Goal: Task Accomplishment & Management: Complete application form

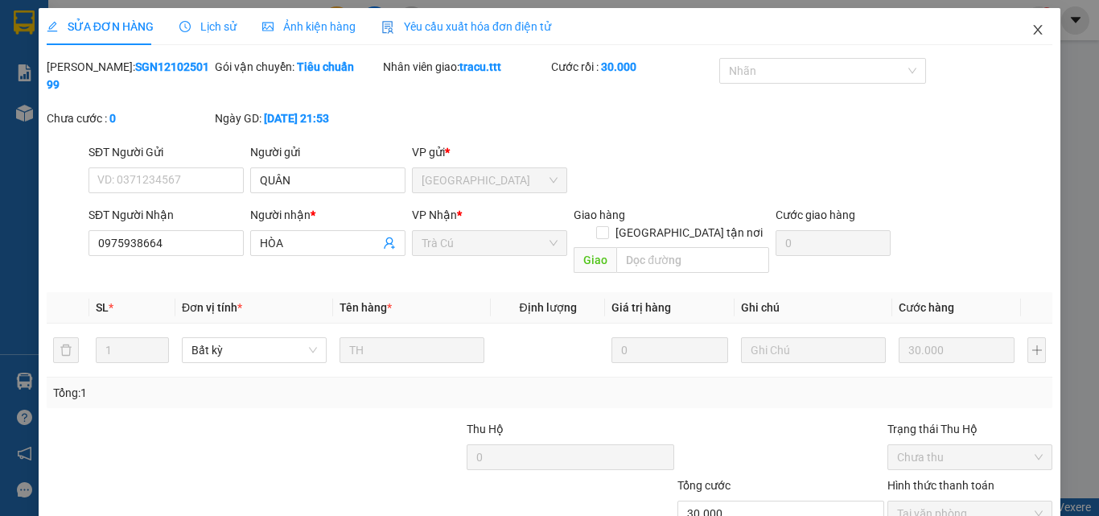
click at [1031, 25] on icon "close" at bounding box center [1037, 29] width 13 height 13
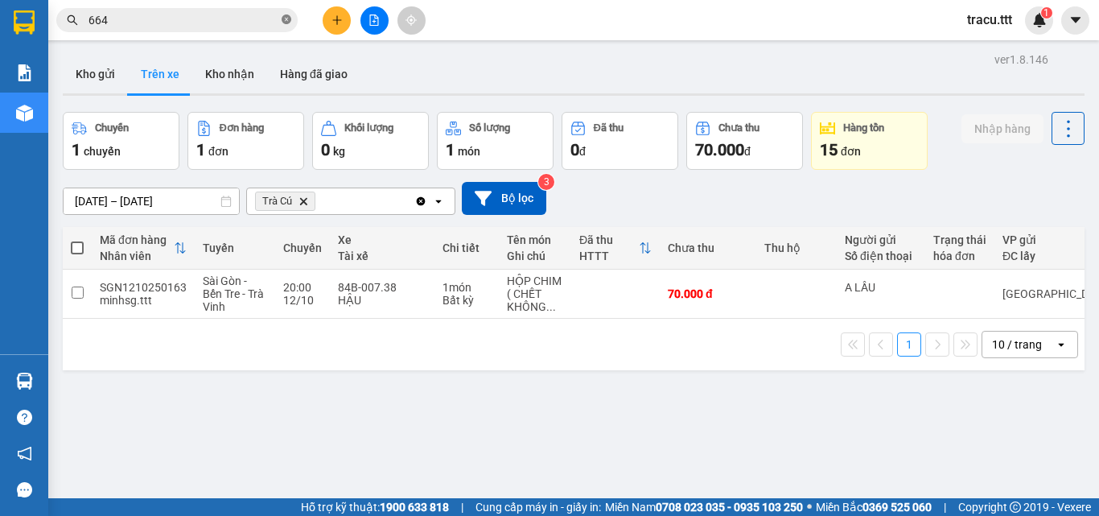
click at [283, 13] on span at bounding box center [287, 20] width 10 height 15
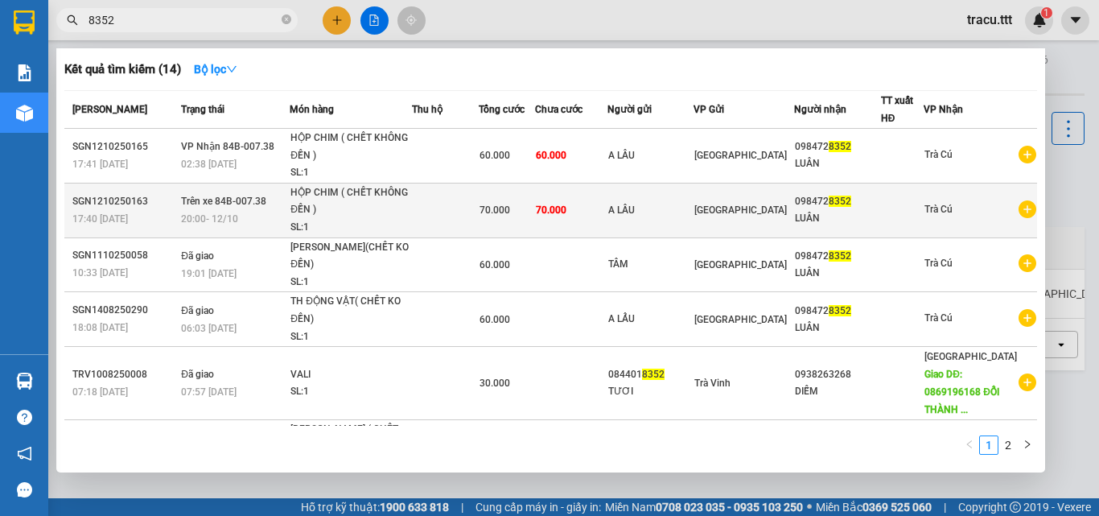
type input "8352"
click at [411, 220] on div "SL: 1" at bounding box center [350, 228] width 121 height 18
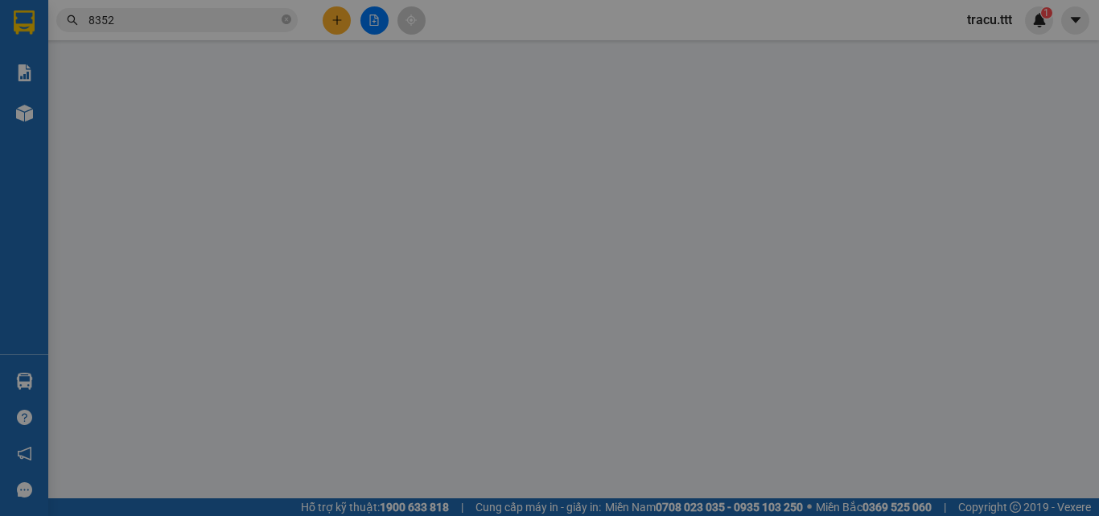
type input "A LẦU"
type input "0984728352"
type input "LUÂN"
type input "70.000"
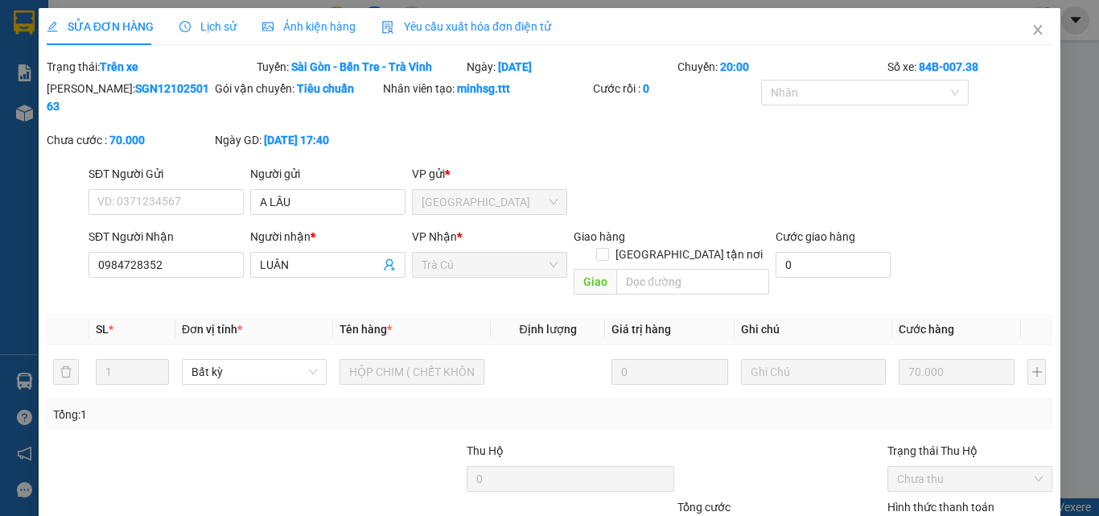
click at [211, 15] on div "Lịch sử" at bounding box center [207, 26] width 57 height 37
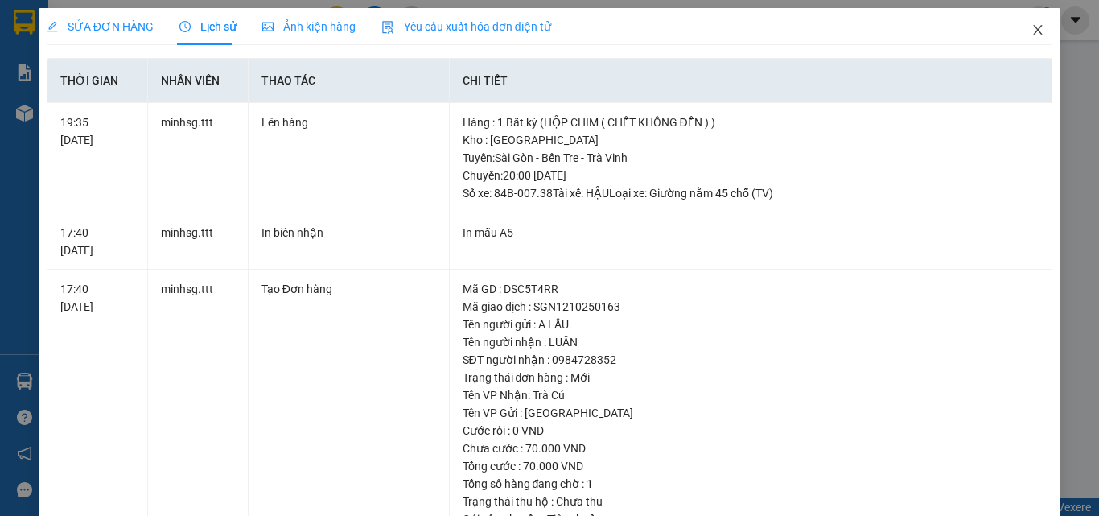
click at [1027, 38] on span "Close" at bounding box center [1037, 30] width 45 height 45
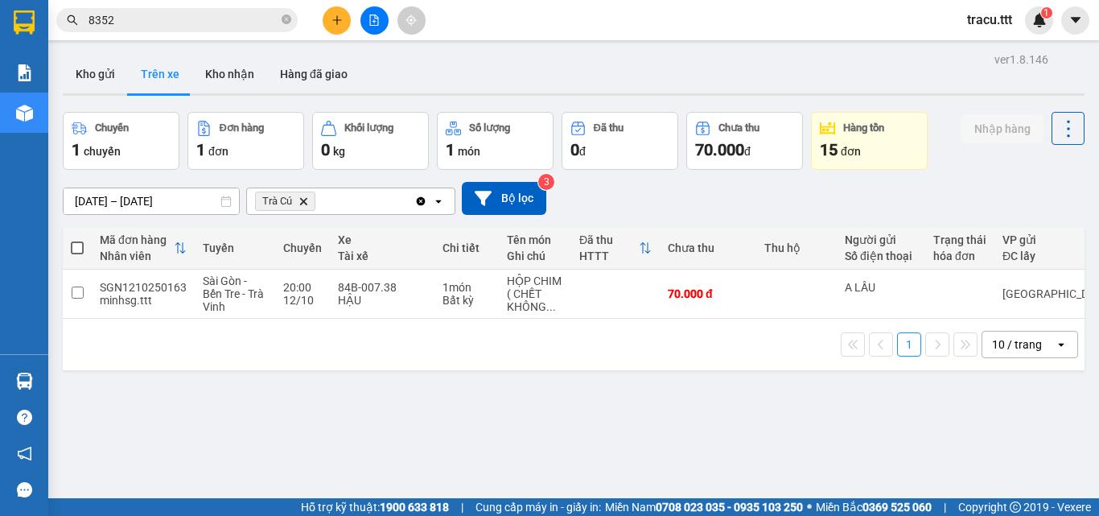
click at [222, 23] on input "8352" at bounding box center [183, 20] width 190 height 18
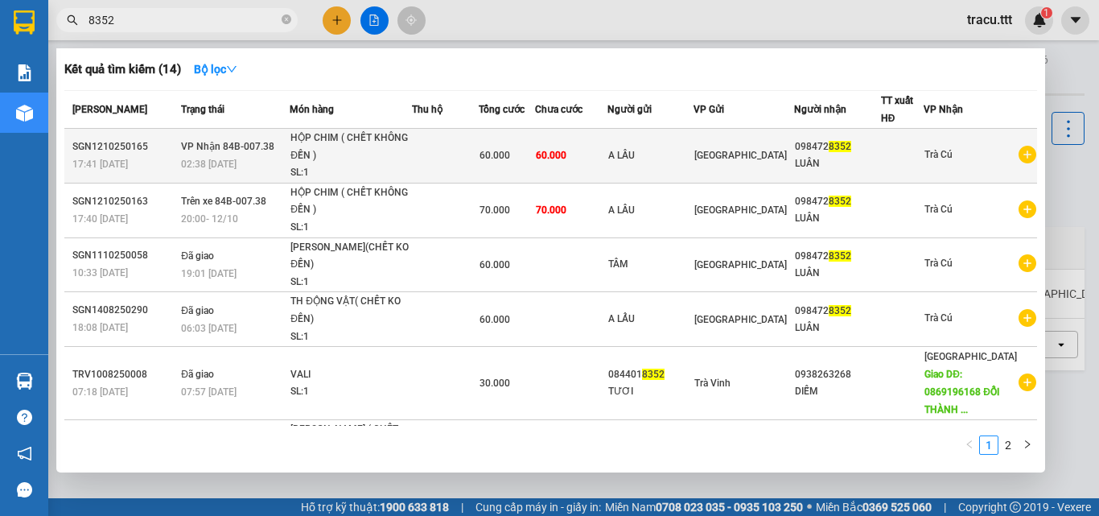
click at [535, 156] on div "60.000" at bounding box center [507, 155] width 56 height 18
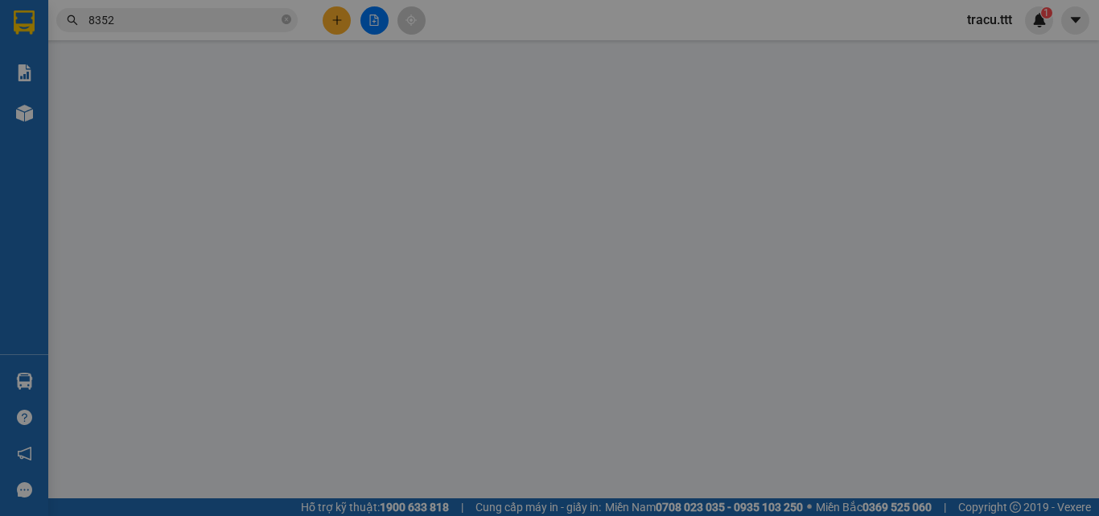
type input "A LẦU"
type input "0984728352"
type input "LUÂN"
type input "60.000"
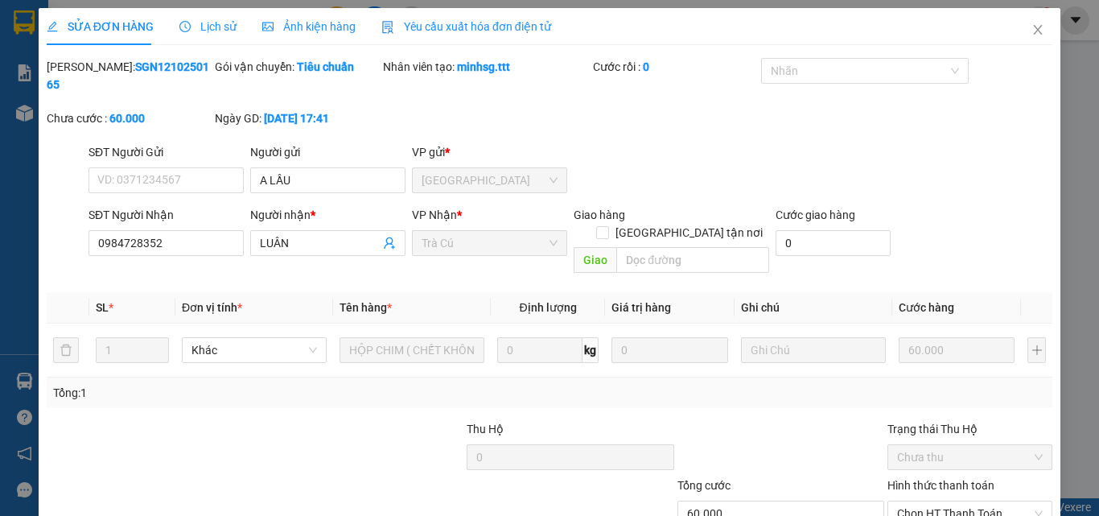
scroll to position [83, 0]
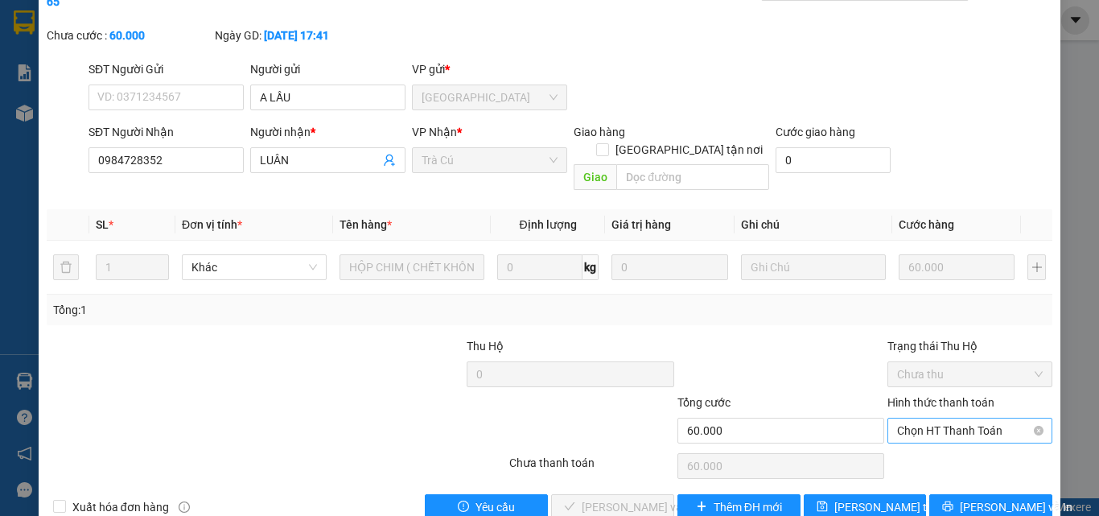
click at [931, 418] on span "Chọn HT Thanh Toán" at bounding box center [970, 430] width 146 height 24
click at [922, 419] on div "Tại văn phòng" at bounding box center [960, 427] width 144 height 18
type input "0"
click at [609, 498] on span "[PERSON_NAME] và Giao hàng" at bounding box center [659, 507] width 154 height 18
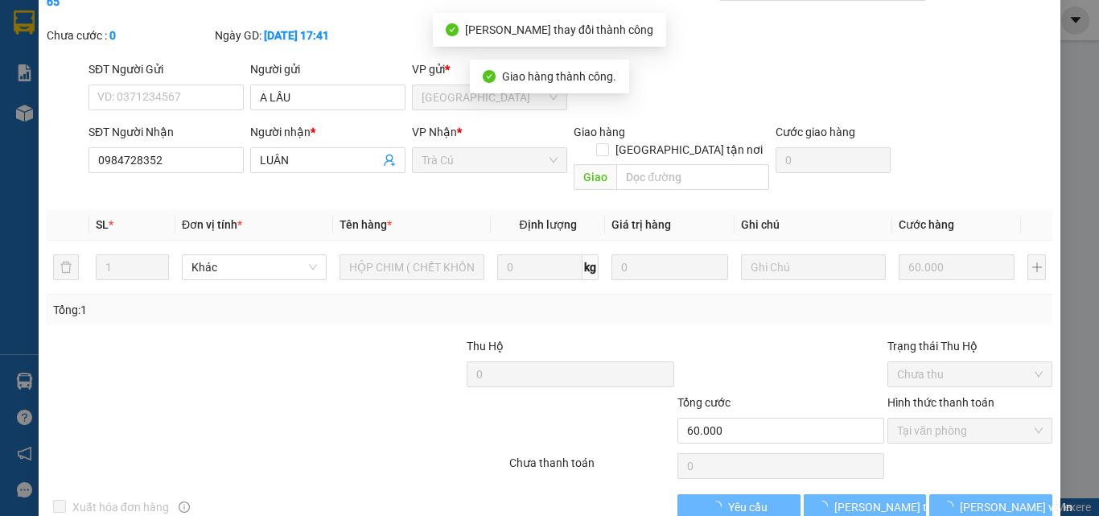
scroll to position [0, 0]
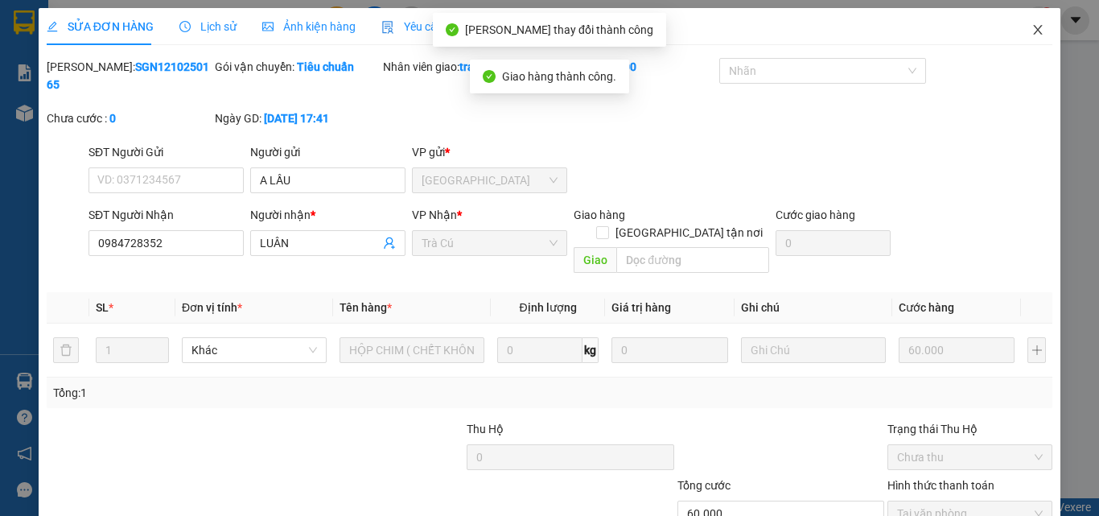
click at [1018, 28] on span "Close" at bounding box center [1037, 30] width 45 height 45
